Goal: Task Accomplishment & Management: Complete application form

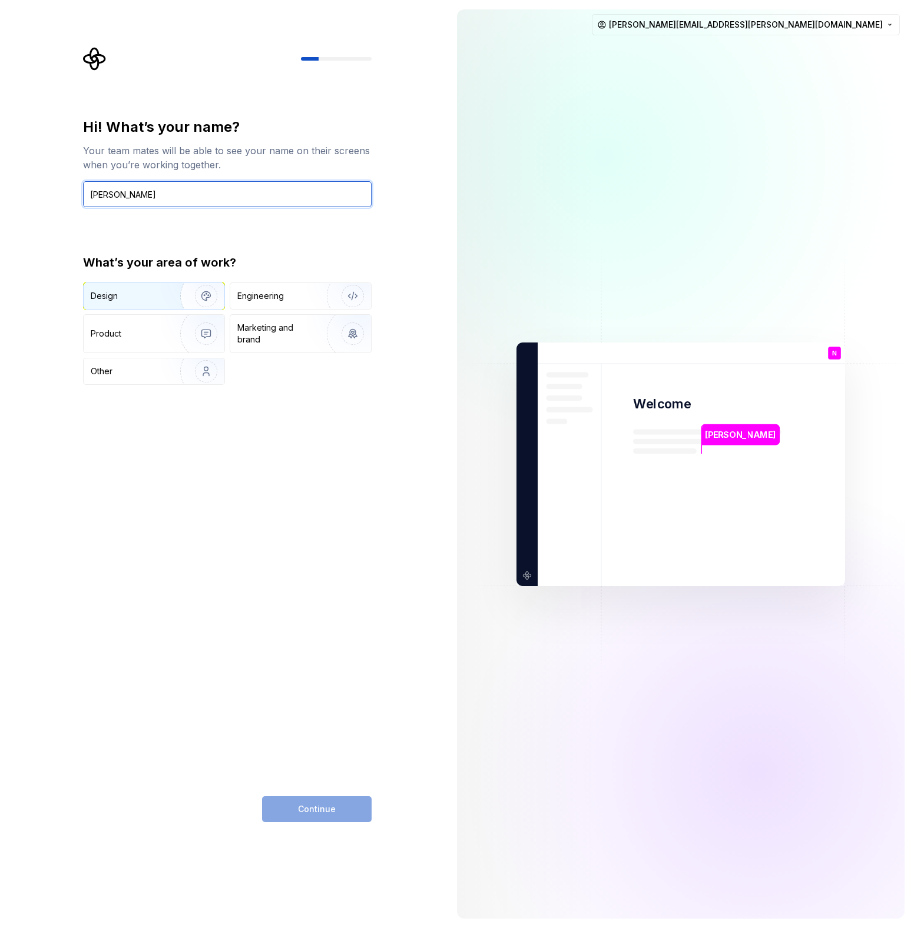
type input "[PERSON_NAME]"
click at [204, 301] on img "button" at bounding box center [198, 296] width 75 height 79
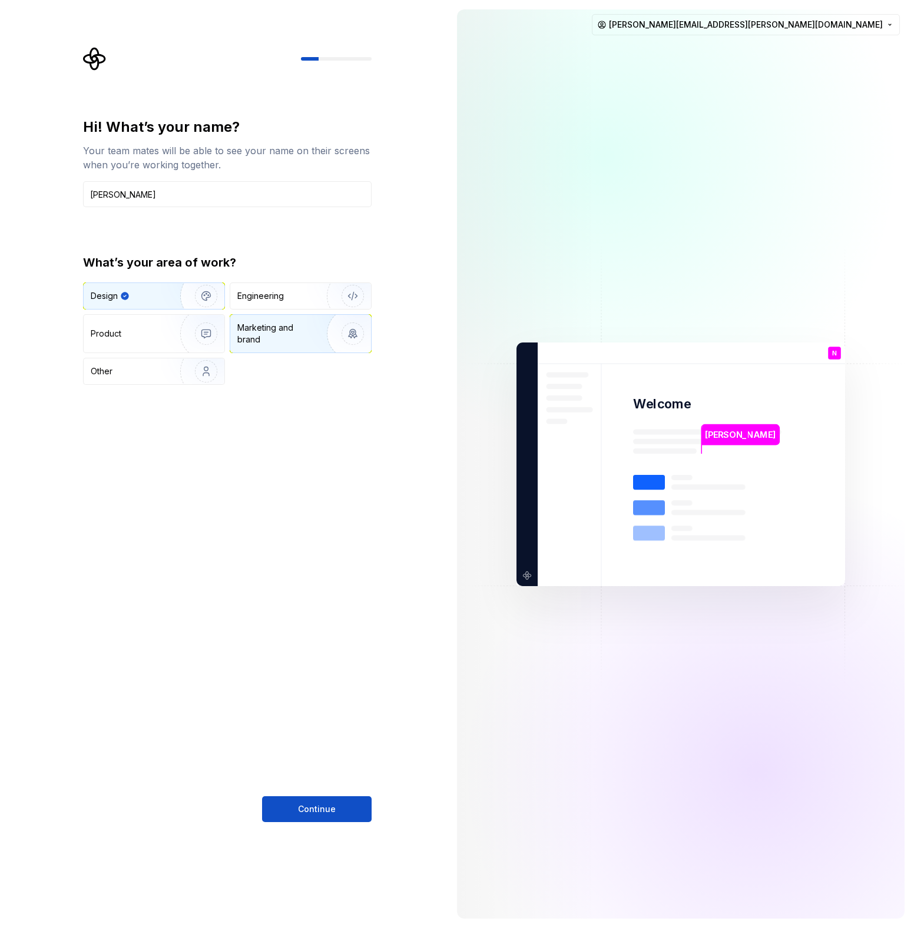
click at [308, 327] on img "button" at bounding box center [344, 333] width 75 height 79
click at [178, 297] on img "button" at bounding box center [198, 296] width 75 height 79
click at [358, 810] on button "Continue" at bounding box center [317, 810] width 110 height 26
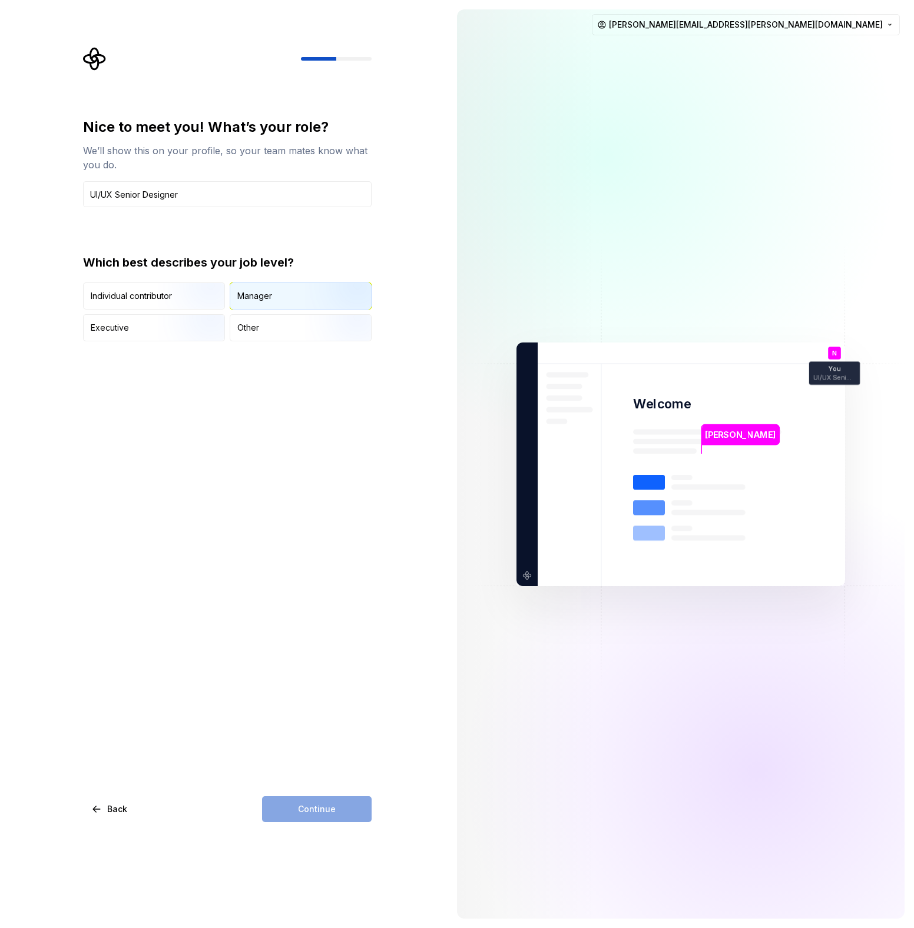
type input "UI/UX Senior Designer"
click at [299, 295] on div "Manager" at bounding box center [300, 296] width 141 height 26
click at [201, 193] on input "UI/UX Senior Designer" at bounding box center [227, 194] width 288 height 26
click at [336, 816] on button "Continue" at bounding box center [317, 810] width 110 height 26
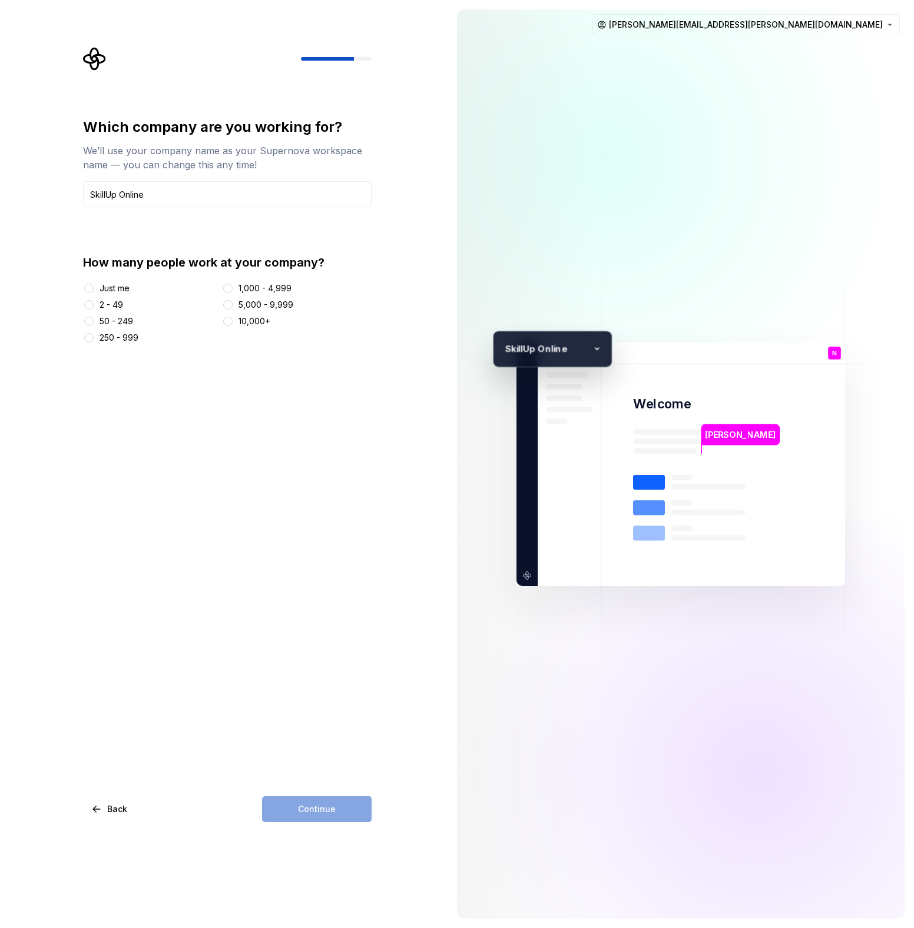
type input "SkillUp Online"
click at [117, 304] on div "2 - 49" at bounding box center [111, 305] width 24 height 12
click at [94, 304] on button "2 - 49" at bounding box center [88, 304] width 9 height 9
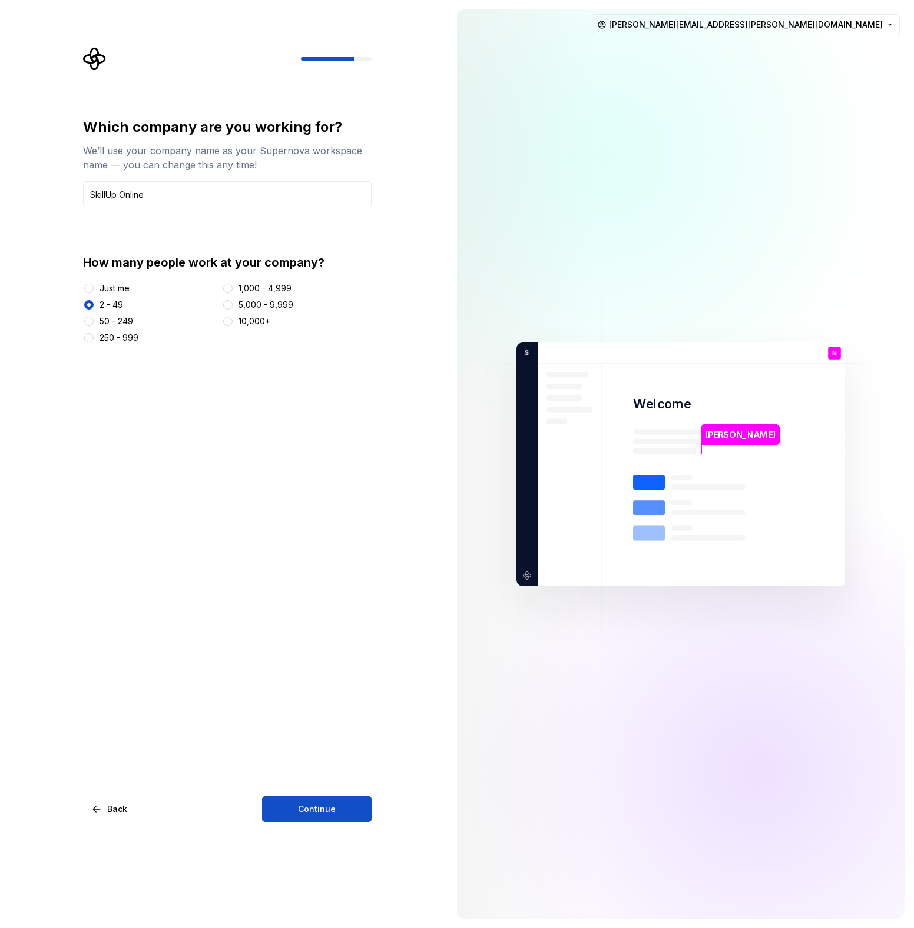
click at [125, 321] on div "50 - 249" at bounding box center [116, 322] width 34 height 12
click at [94, 321] on button "50 - 249" at bounding box center [88, 321] width 9 height 9
click at [109, 303] on div "2 - 49" at bounding box center [111, 305] width 24 height 12
click at [94, 303] on button "2 - 49" at bounding box center [88, 304] width 9 height 9
click at [122, 317] on div "50 - 249" at bounding box center [116, 322] width 34 height 12
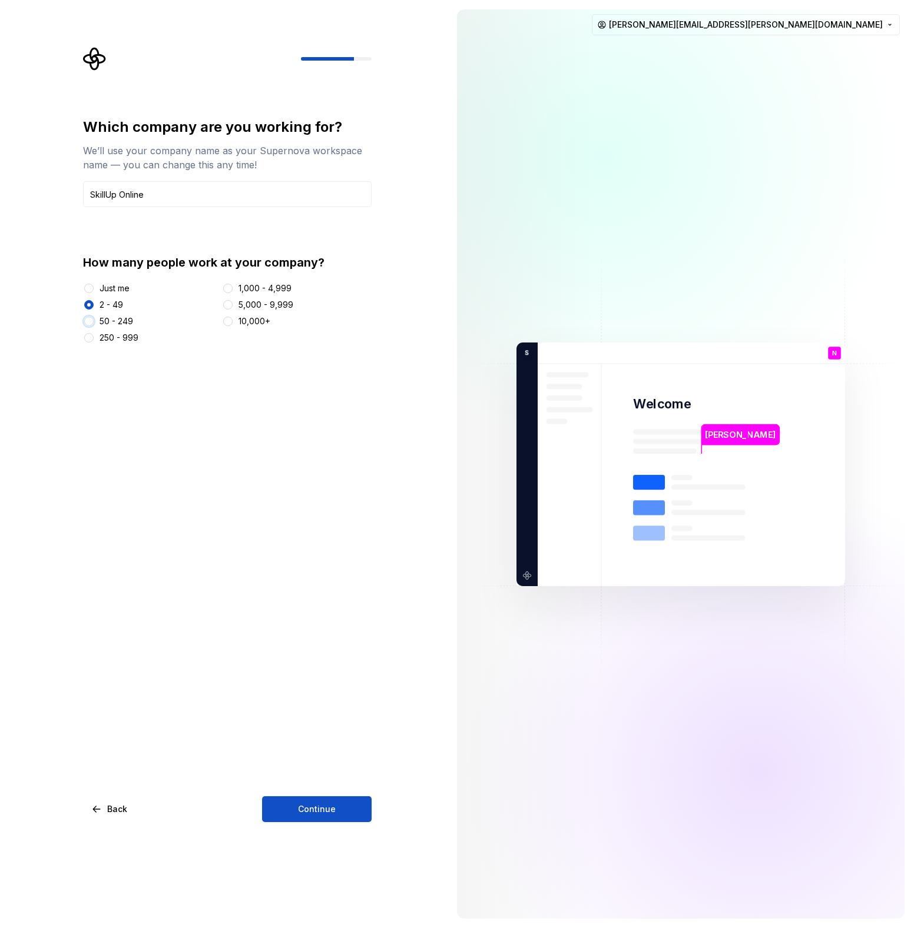
click at [94, 317] on button "50 - 249" at bounding box center [88, 321] width 9 height 9
click at [112, 337] on div "250 - 999" at bounding box center [118, 338] width 39 height 12
click at [94, 337] on button "250 - 999" at bounding box center [88, 337] width 9 height 9
click at [323, 805] on span "Continue" at bounding box center [317, 810] width 38 height 12
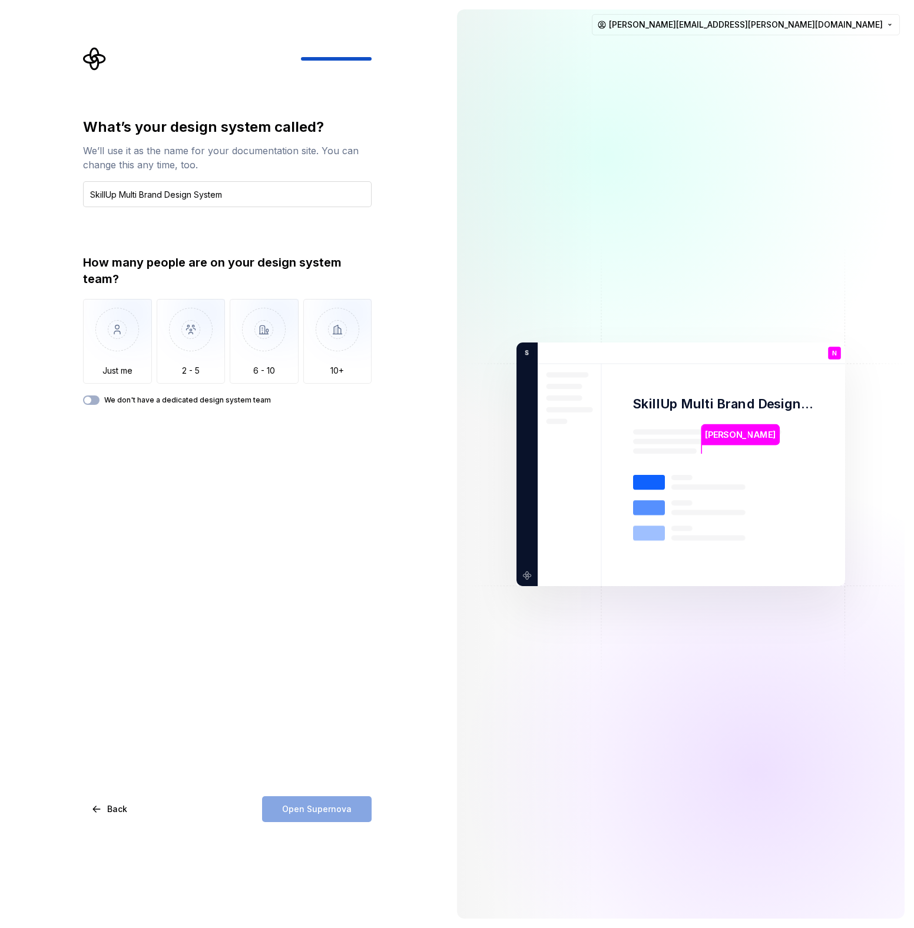
click at [140, 193] on input "SkillUp Multi Brand Design System" at bounding box center [227, 194] width 288 height 26
type input "SkillUp Multi-Brand Design System"
click at [135, 343] on img "button" at bounding box center [117, 338] width 69 height 79
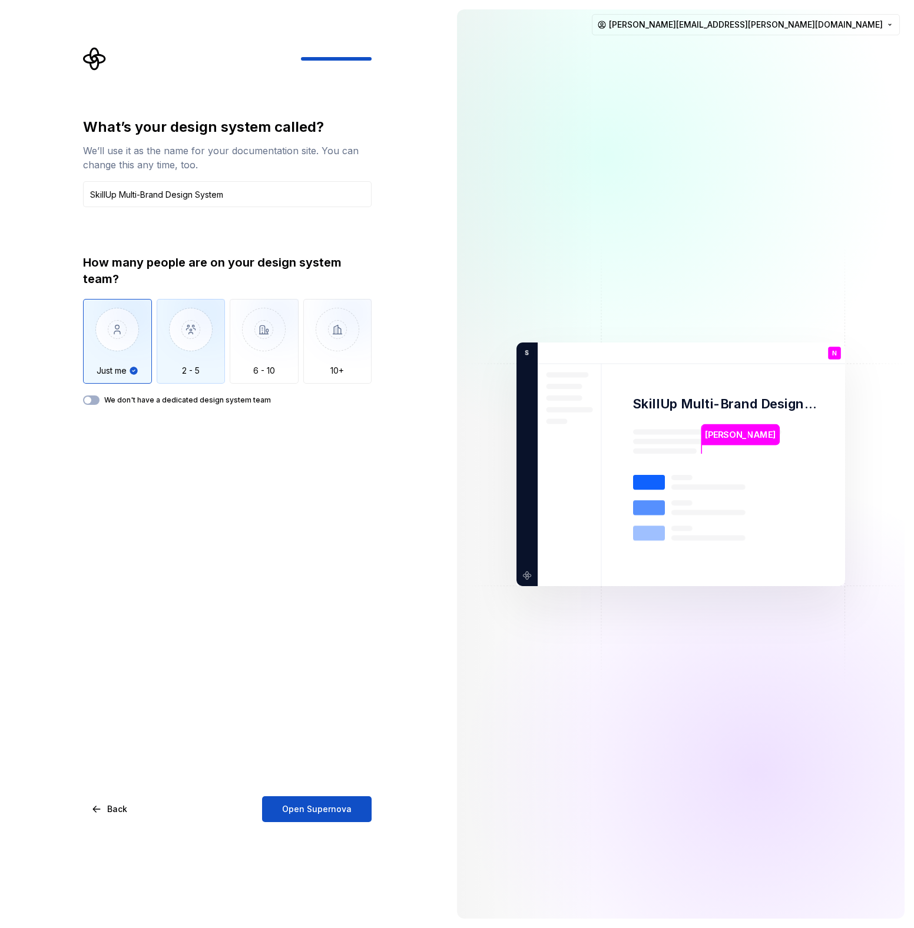
click at [173, 350] on img "button" at bounding box center [191, 338] width 69 height 79
click at [134, 347] on img "button" at bounding box center [117, 338] width 69 height 79
click at [170, 348] on img "button" at bounding box center [191, 338] width 69 height 79
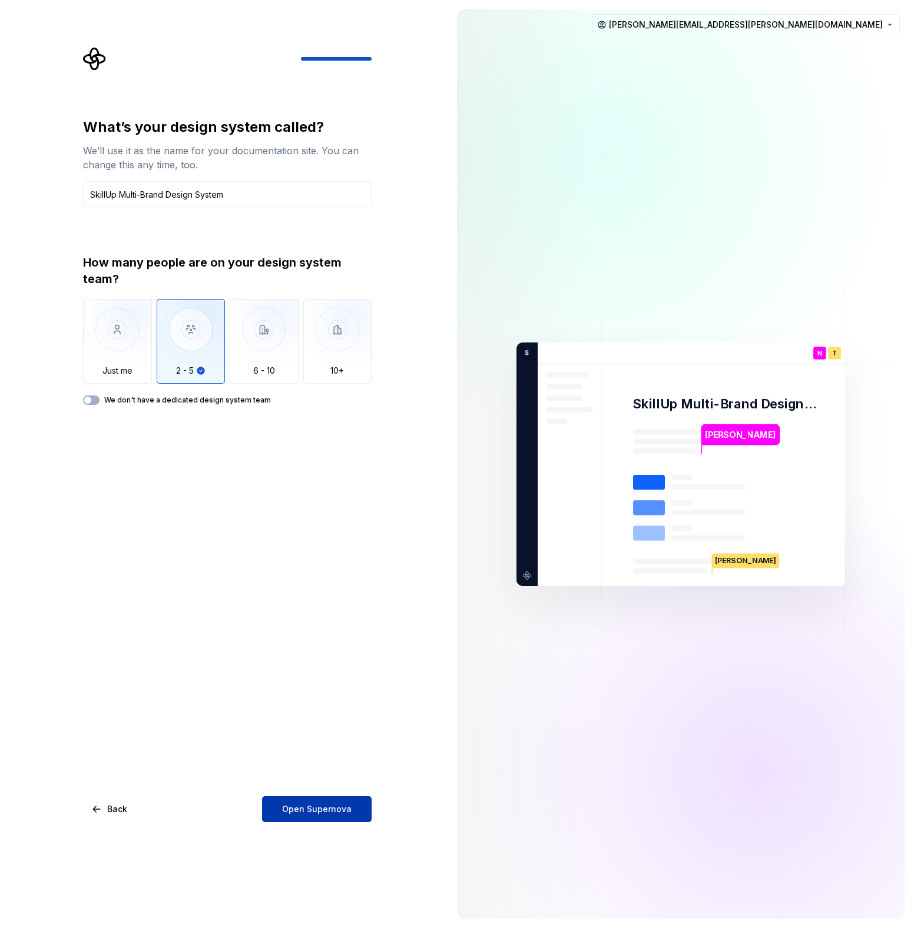
click at [341, 809] on span "Open Supernova" at bounding box center [316, 810] width 69 height 12
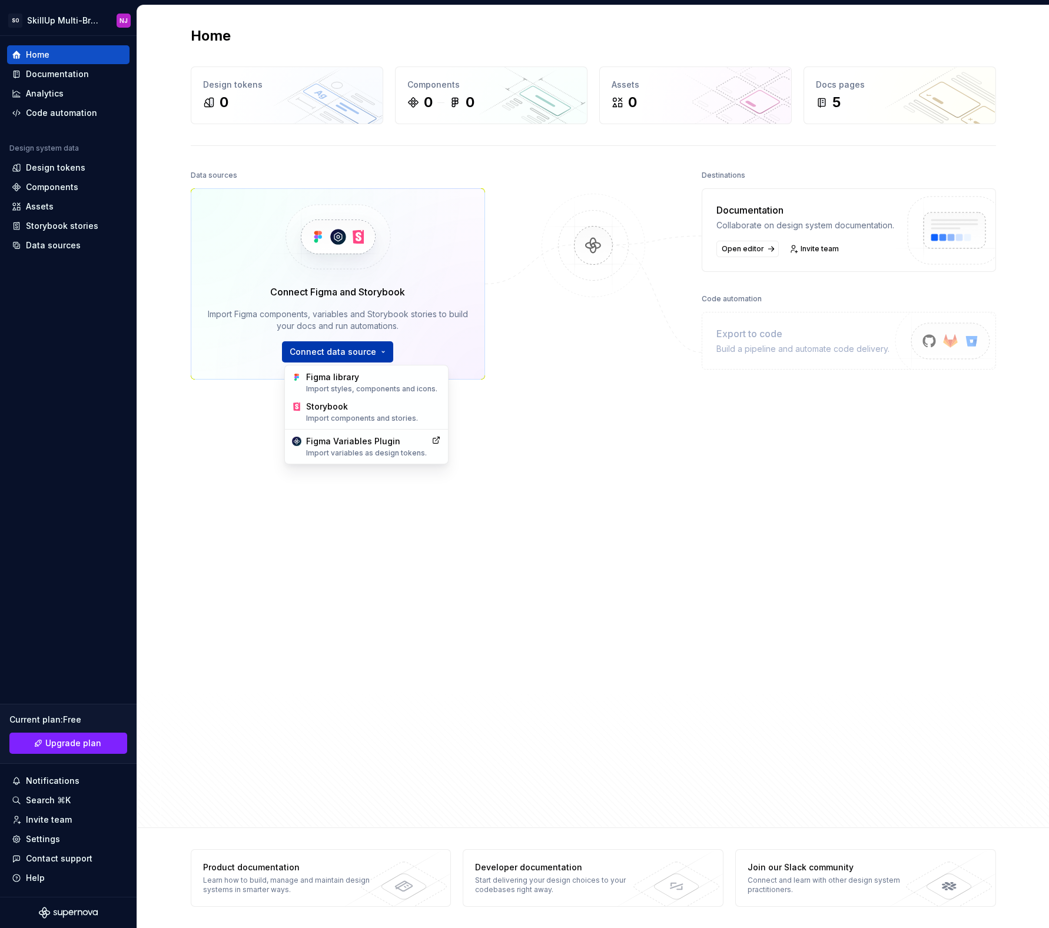
click at [364, 357] on html "SO SkillUp Multi-Brand Design System NJ Home Documentation Analytics Code autom…" at bounding box center [524, 464] width 1049 height 928
click at [343, 378] on div "Figma library Import styles, components and icons." at bounding box center [373, 382] width 135 height 22
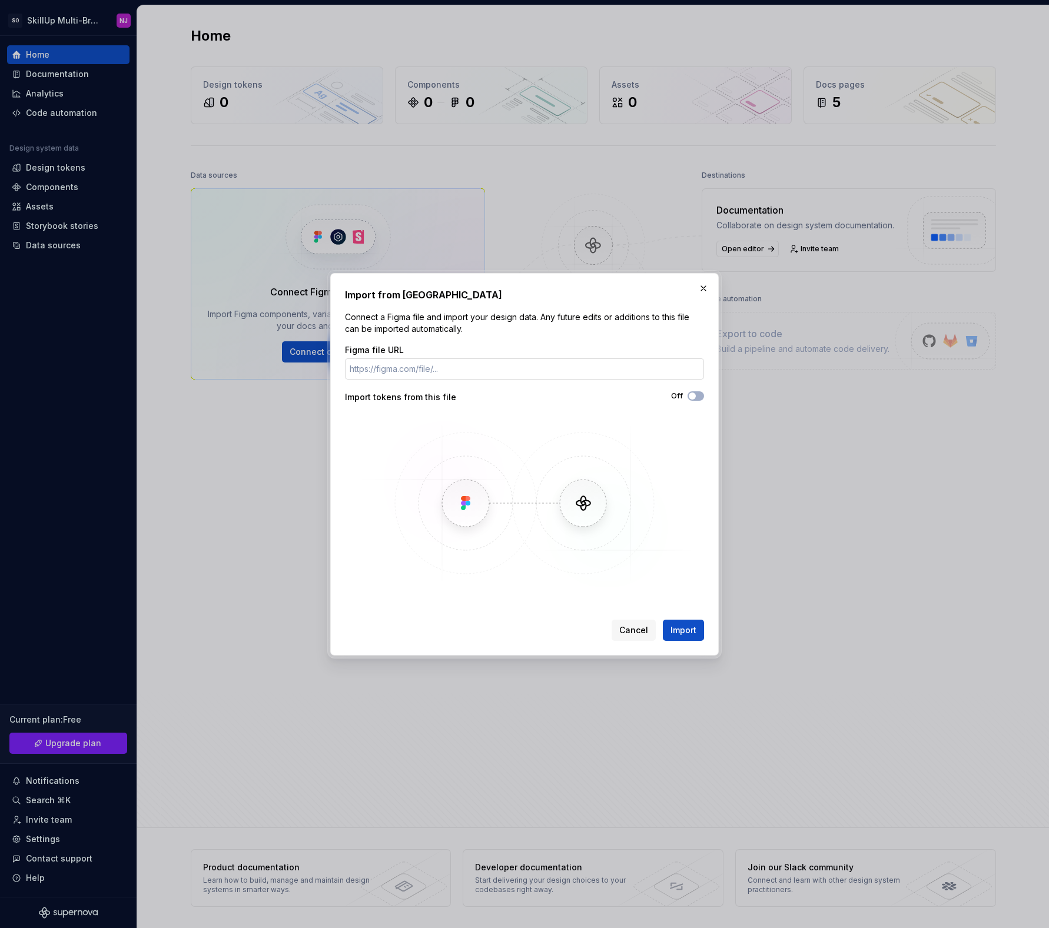
click at [391, 367] on input "Figma file URL" at bounding box center [524, 369] width 359 height 21
paste input "[URL][DOMAIN_NAME]"
type input "[URL][DOMAIN_NAME]"
click at [700, 396] on button "Off" at bounding box center [696, 396] width 16 height 9
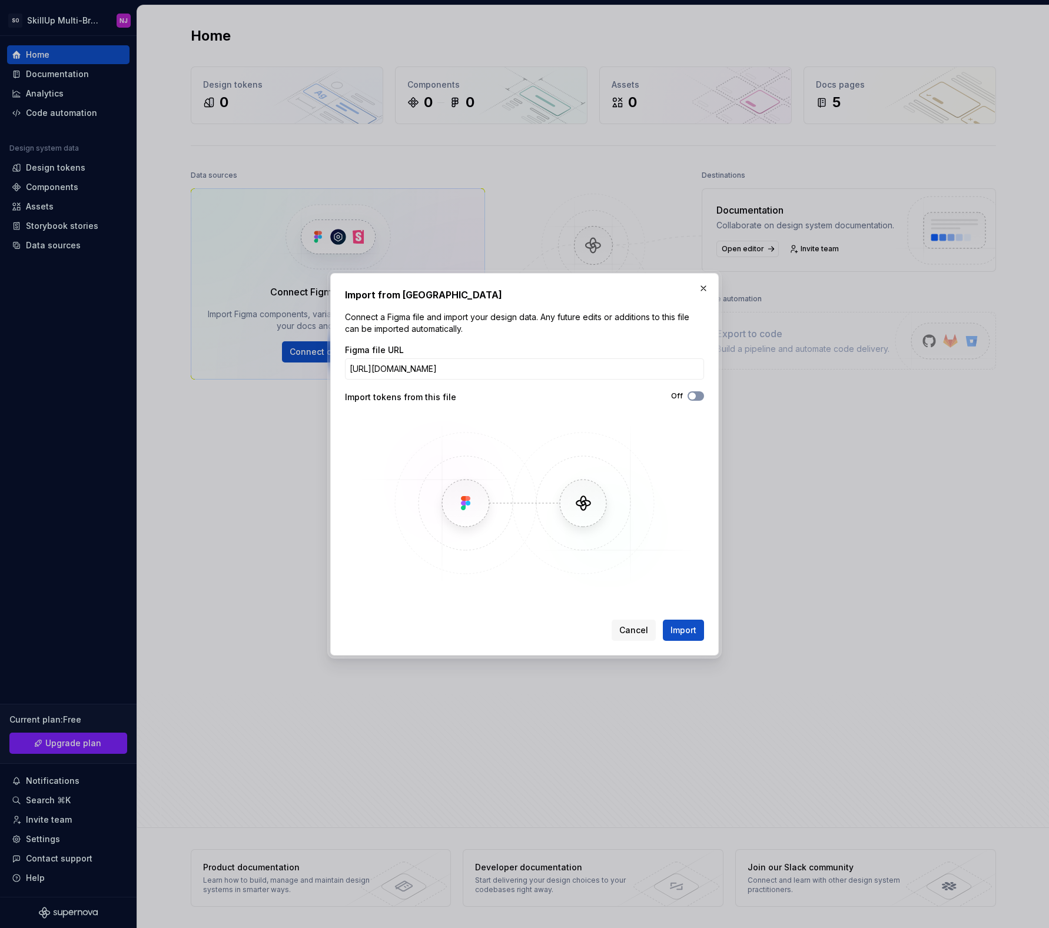
scroll to position [0, 0]
click at [678, 636] on span "Import" at bounding box center [684, 631] width 26 height 12
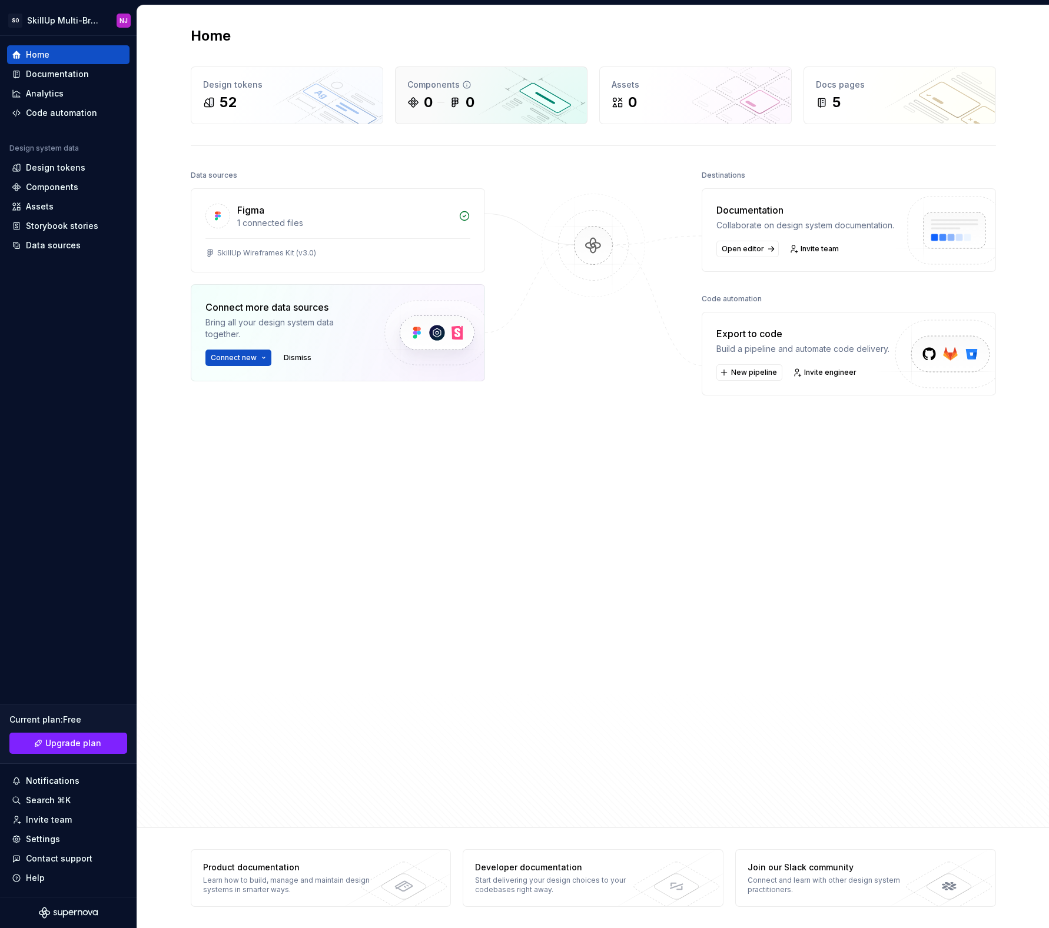
click at [475, 101] on div "0" at bounding box center [470, 102] width 9 height 19
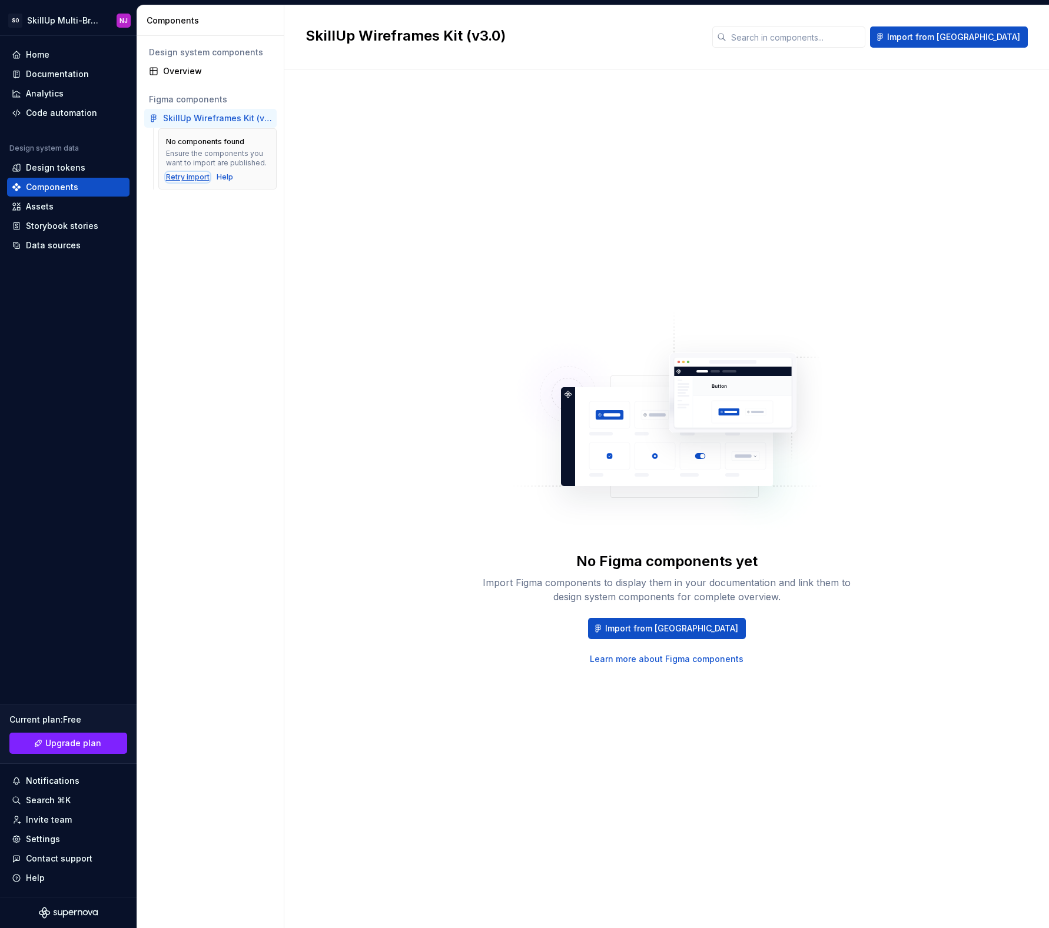
click at [197, 175] on div "Retry import" at bounding box center [188, 176] width 44 height 9
click at [213, 218] on div "Design system components Overview Figma components SkillUp Wireframes Kit (v3.0…" at bounding box center [210, 482] width 147 height 893
click at [190, 179] on div "Retry import" at bounding box center [188, 176] width 44 height 9
click at [195, 178] on div "Retry import" at bounding box center [188, 176] width 44 height 9
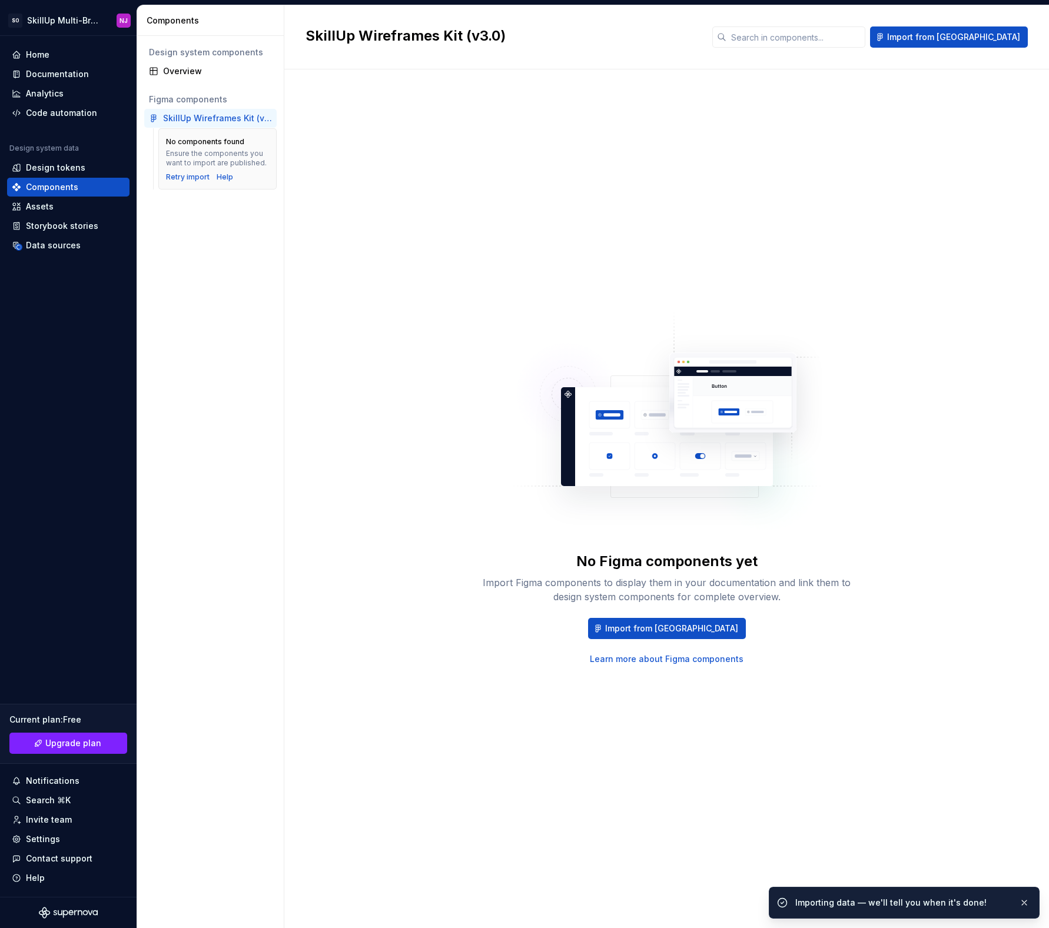
click at [651, 285] on div "No Figma components yet Import Figma components to display them in your documen…" at bounding box center [667, 487] width 722 height 793
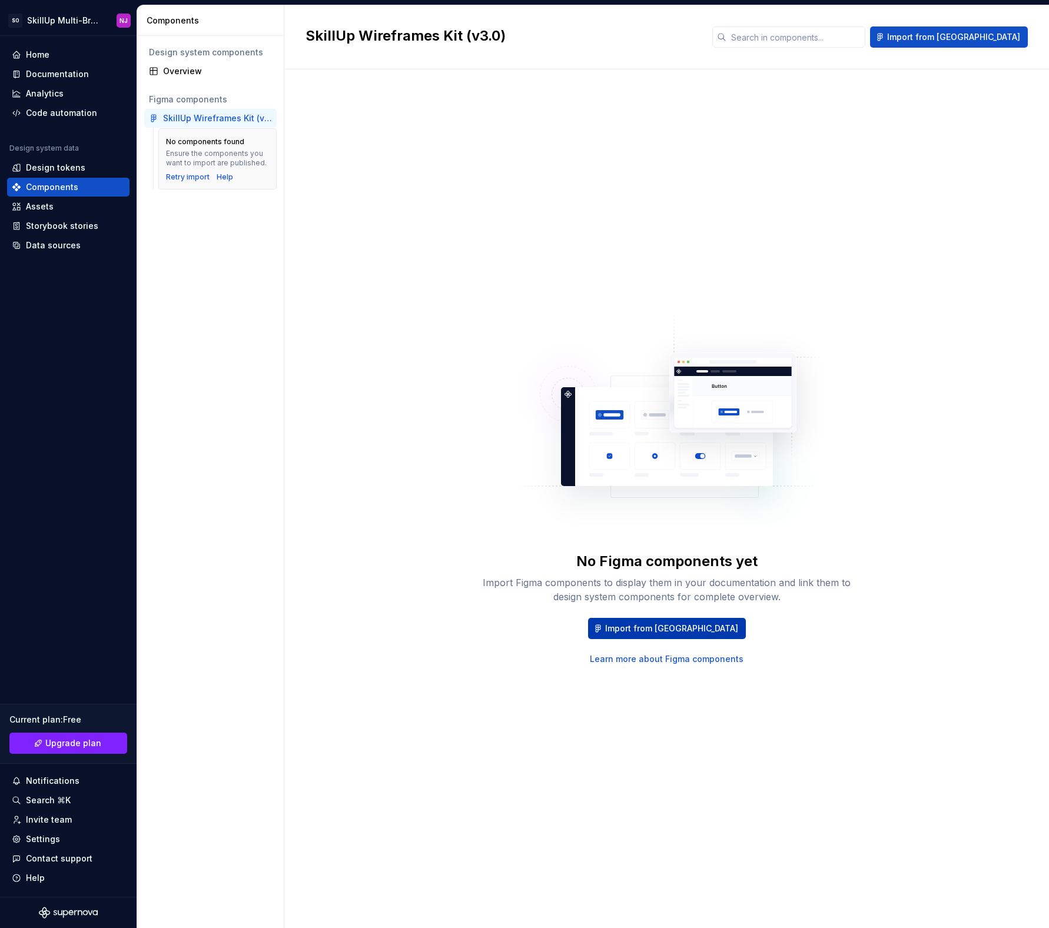
click at [662, 623] on span "Import from Figma" at bounding box center [671, 629] width 133 height 12
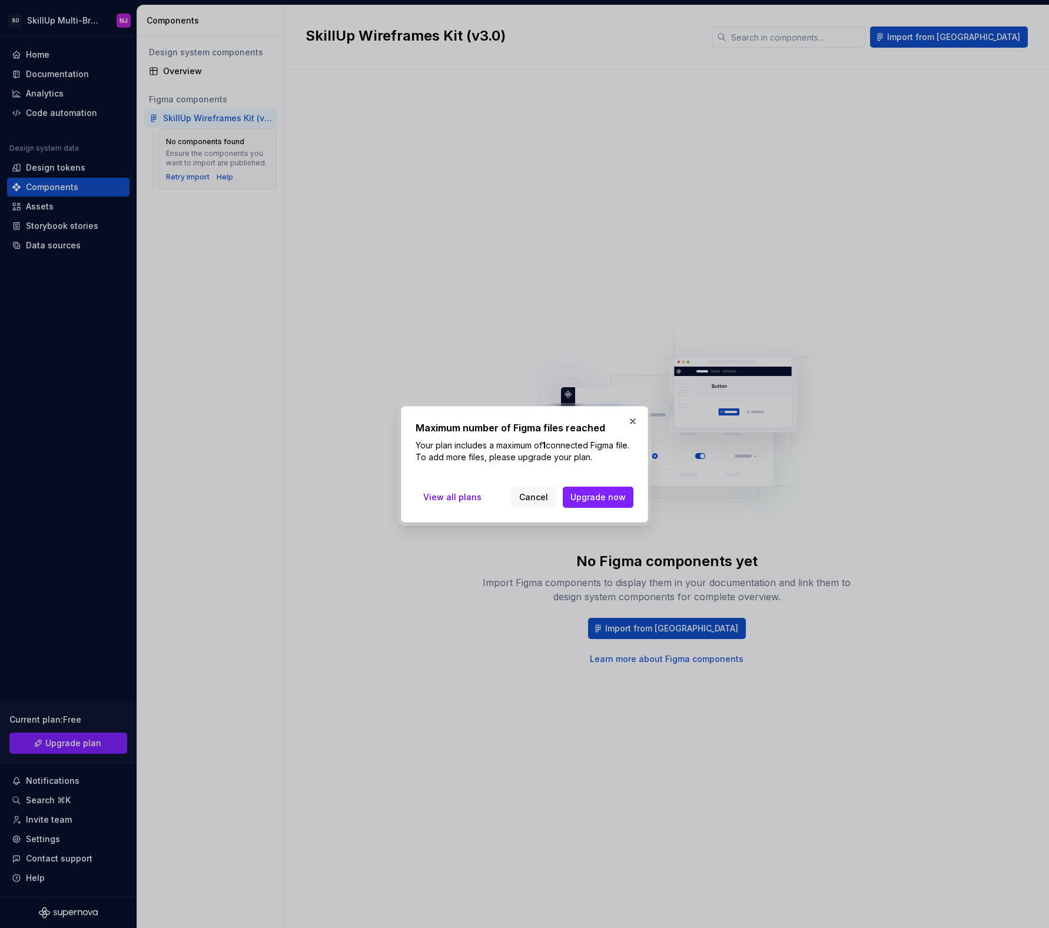
click at [631, 424] on button "button" at bounding box center [633, 421] width 16 height 16
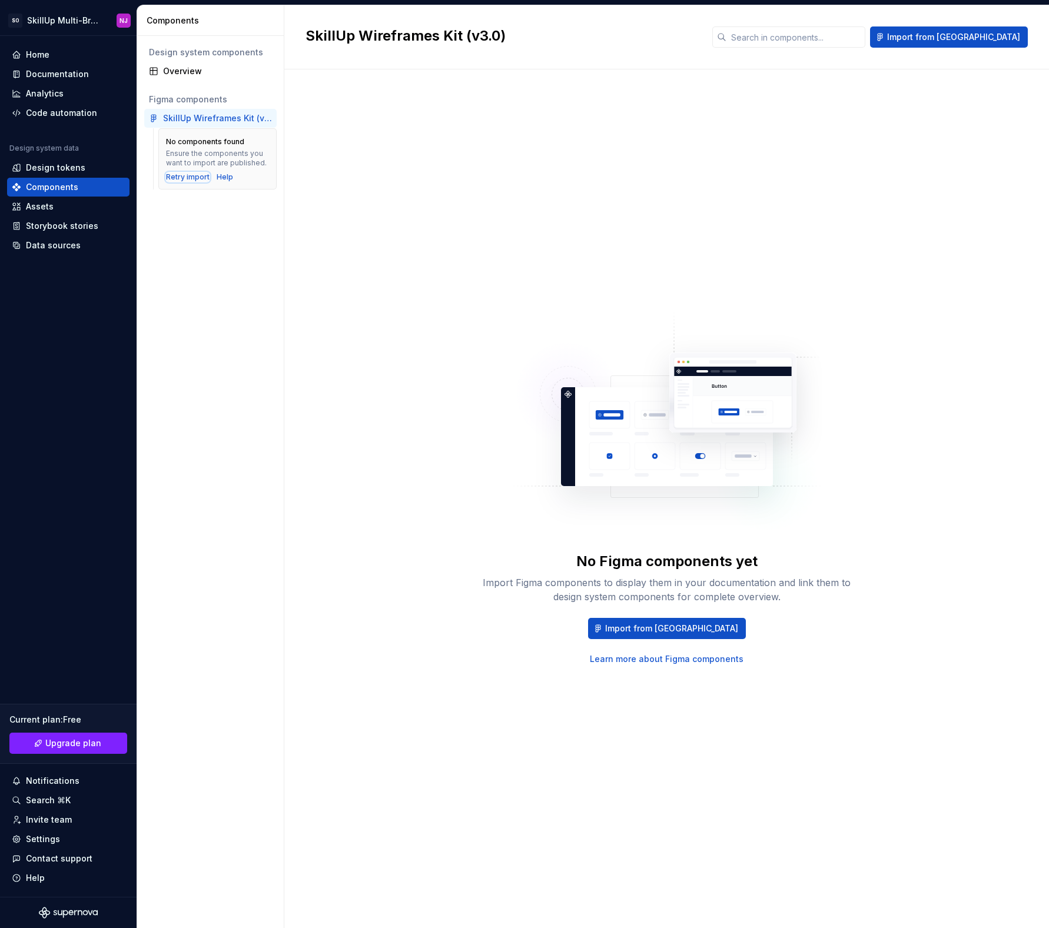
click at [186, 178] on div "Retry import" at bounding box center [188, 176] width 44 height 9
